Goal: Complete application form: Complete application form

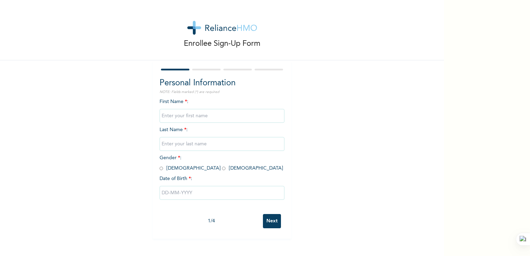
click at [197, 116] on input "text" at bounding box center [221, 116] width 125 height 14
click at [345, 111] on div "Enrollee Sign-Up Form Personal Information NOTE: Fields marked (*) are required…" at bounding box center [222, 119] width 444 height 238
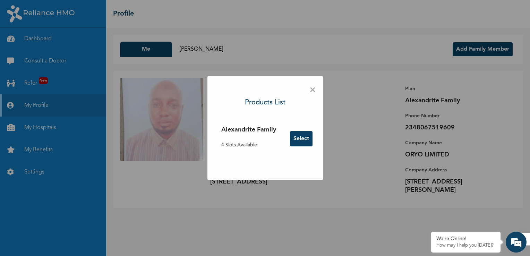
click at [296, 138] on button "Select" at bounding box center [301, 138] width 23 height 15
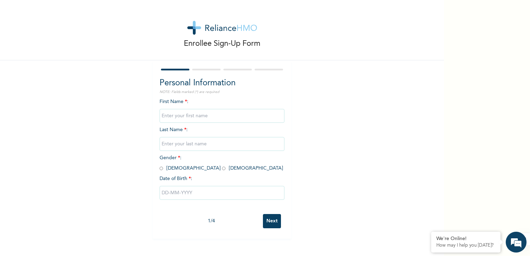
click at [188, 115] on input "text" at bounding box center [221, 116] width 125 height 14
click at [199, 116] on input "text" at bounding box center [221, 116] width 125 height 14
type input "Umar"
click at [330, 122] on div "Enrollee Sign-Up Form Personal Information NOTE: Fields marked (*) are required…" at bounding box center [222, 119] width 444 height 238
click at [192, 141] on input "text" at bounding box center [221, 144] width 125 height 14
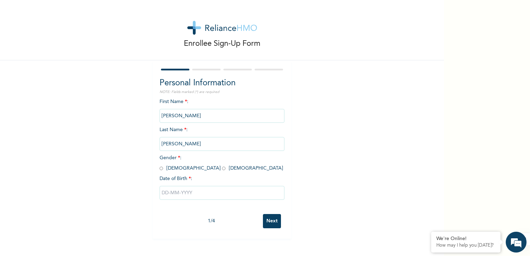
type input "Zeenat Habiba"
click at [390, 161] on div "Enrollee Sign-Up Form Personal Information NOTE: Fields marked (*) are required…" at bounding box center [222, 119] width 444 height 238
click at [159, 169] on input "radio" at bounding box center [160, 168] width 3 height 7
radio input "true"
click at [193, 194] on input "text" at bounding box center [221, 193] width 125 height 14
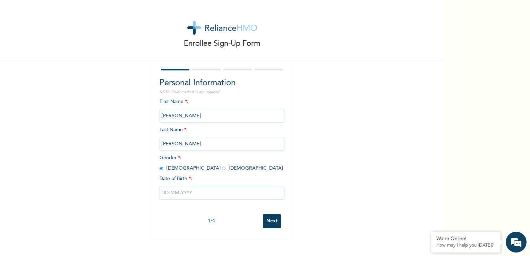
select select "7"
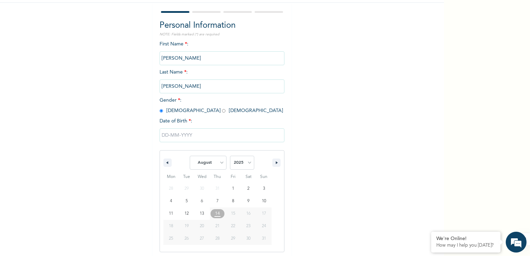
scroll to position [59, 0]
click at [248, 160] on select "2025 2024 2023 2022 2021 2020 2019 2018 2017 2016 2015 2014 2013 2012 2011 2010…" at bounding box center [242, 161] width 24 height 14
select select "2024"
click at [230, 154] on select "2025 2024 2023 2022 2021 2020 2019 2018 2017 2016 2015 2014 2013 2012 2011 2010…" at bounding box center [242, 161] width 24 height 14
click at [218, 162] on select "January February March April May June July August September October November De…" at bounding box center [208, 161] width 37 height 14
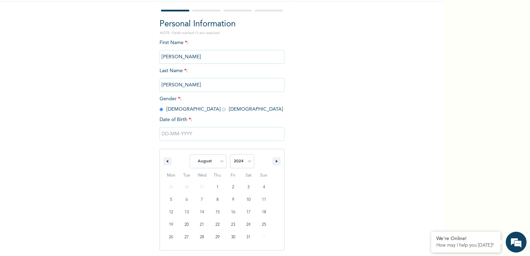
select select "9"
click at [190, 154] on select "January February March April May June July August September October November De…" at bounding box center [208, 161] width 37 height 14
type input "10/19/2024"
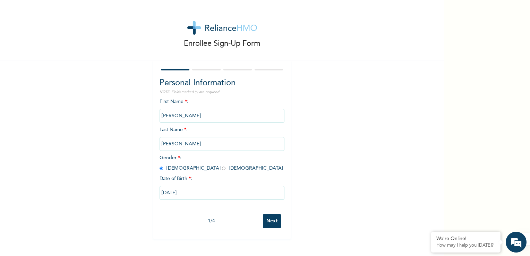
click at [271, 222] on input "Next" at bounding box center [272, 221] width 18 height 14
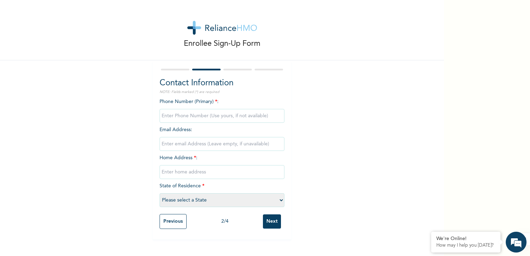
click at [184, 117] on input "phone" at bounding box center [221, 116] width 125 height 14
type input "08082723044"
click at [186, 148] on input "email" at bounding box center [221, 144] width 125 height 14
type input "umam4real@gmail.com"
click at [209, 175] on input "text" at bounding box center [221, 172] width 125 height 14
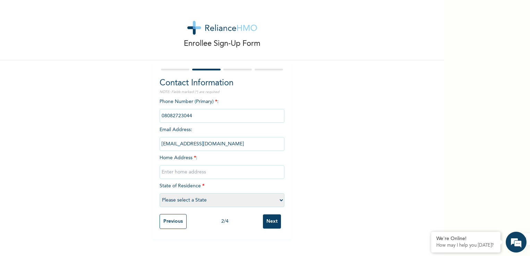
type input "12 Somono street, Ibaffo, Ogun state"
select select "28"
click at [267, 219] on input "Next" at bounding box center [272, 221] width 18 height 14
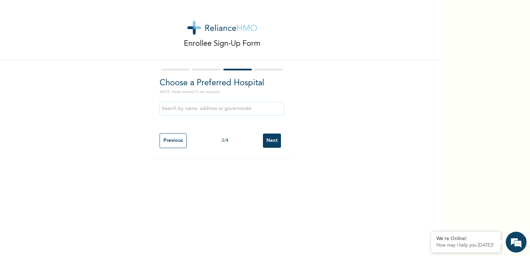
click at [206, 107] on input "text" at bounding box center [221, 109] width 125 height 14
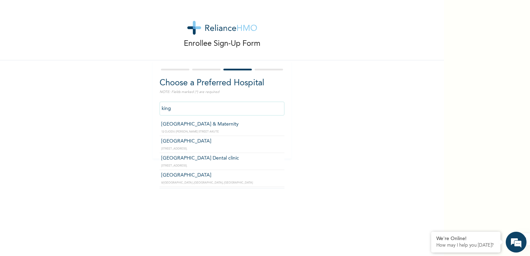
type input "KIngsmill Hospital"
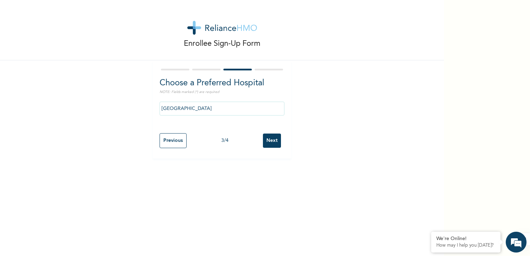
click at [270, 142] on input "Next" at bounding box center [272, 140] width 18 height 14
